Goal: Consume media (video, audio): Consume media (video, audio)

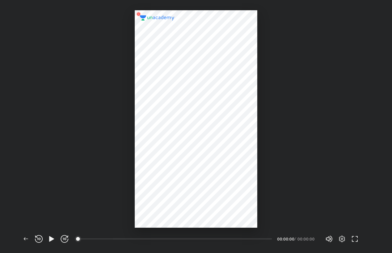
scroll to position [253, 391]
click at [97, 239] on div "00:00" at bounding box center [175, 239] width 193 height 6
click at [53, 234] on button "button" at bounding box center [51, 239] width 13 height 13
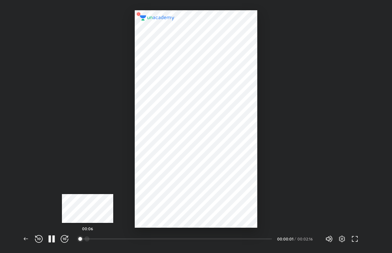
click at [87, 240] on div at bounding box center [86, 239] width 5 height 5
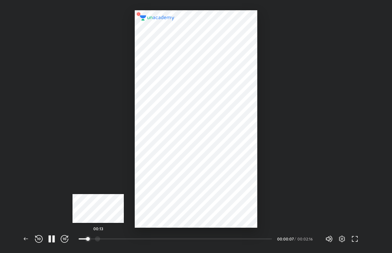
click at [98, 239] on div at bounding box center [97, 239] width 5 height 5
click at [109, 240] on div at bounding box center [107, 239] width 5 height 5
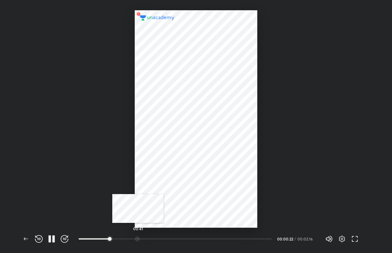
click at [138, 242] on div at bounding box center [137, 239] width 5 height 5
click at [156, 241] on div at bounding box center [155, 239] width 5 height 5
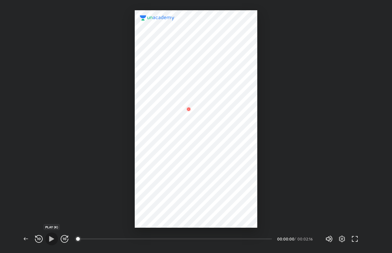
click at [54, 238] on icon "button" at bounding box center [52, 239] width 8 height 8
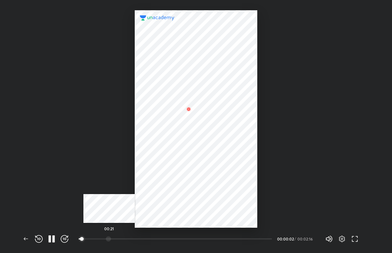
click at [109, 239] on div at bounding box center [108, 239] width 5 height 5
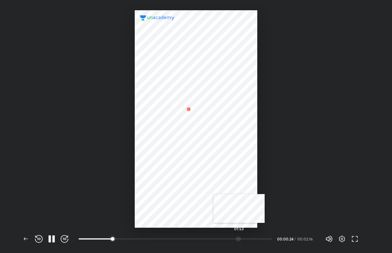
click at [239, 238] on div at bounding box center [238, 239] width 5 height 5
click at [186, 237] on div at bounding box center [185, 239] width 5 height 5
click at [166, 237] on div at bounding box center [165, 239] width 5 height 5
click at [171, 237] on div at bounding box center [169, 239] width 5 height 5
click at [196, 242] on div "01:23" at bounding box center [178, 239] width 198 height 8
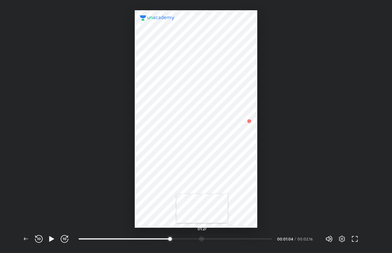
click at [202, 237] on div at bounding box center [201, 239] width 5 height 5
click at [215, 237] on div at bounding box center [214, 239] width 5 height 5
click at [199, 241] on div at bounding box center [198, 239] width 5 height 5
click at [218, 237] on div at bounding box center [217, 239] width 5 height 5
click at [223, 237] on div at bounding box center [222, 239] width 5 height 5
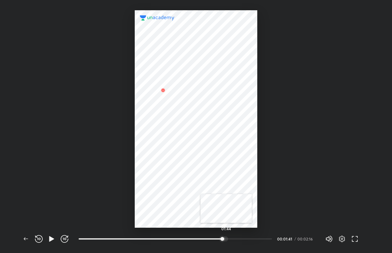
click at [226, 237] on div at bounding box center [225, 239] width 5 height 5
click at [27, 240] on icon "button" at bounding box center [26, 239] width 8 height 8
